Goal: Check status: Check status

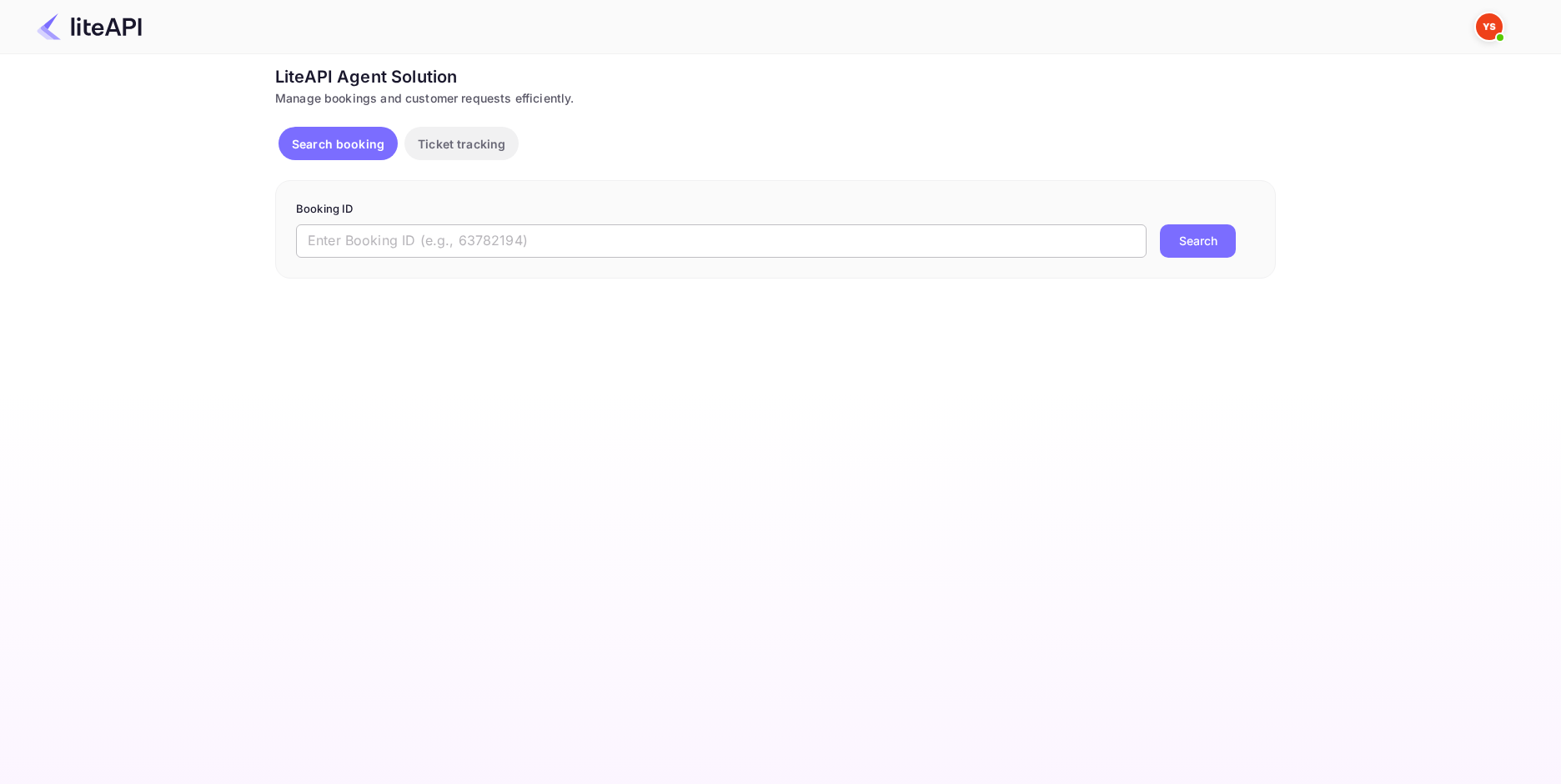
click at [411, 246] on input "text" at bounding box center [721, 241] width 851 height 34
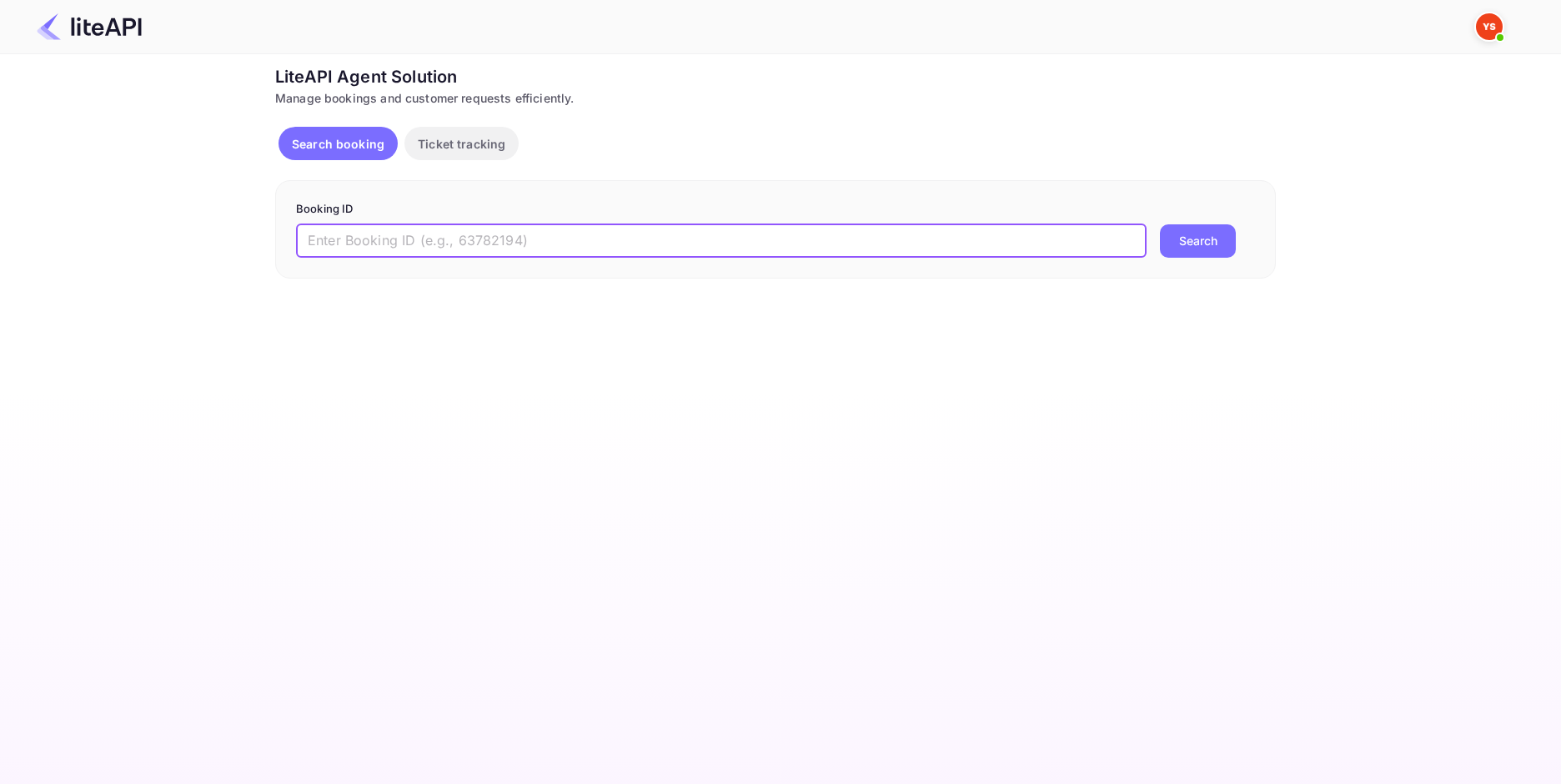
paste input "9071041"
type input "9071041"
click at [1169, 234] on button "Search" at bounding box center [1198, 241] width 76 height 34
